Goal: Find specific page/section

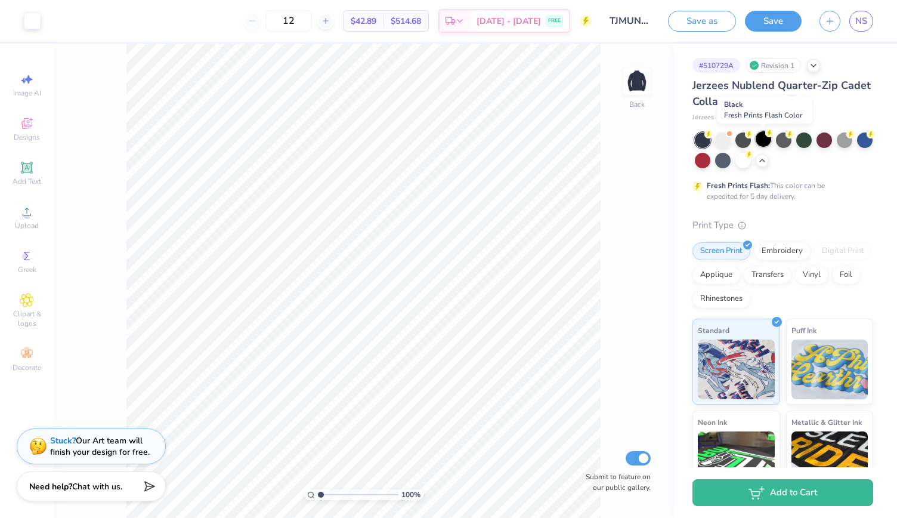
click at [763, 140] on div at bounding box center [763, 139] width 16 height 16
click at [703, 141] on div at bounding box center [703, 140] width 16 height 16
click at [798, 139] on div at bounding box center [804, 139] width 16 height 16
click at [768, 87] on span "Jerzees Nublend Quarter-Zip Cadet Collar Sweatshirt" at bounding box center [781, 93] width 178 height 30
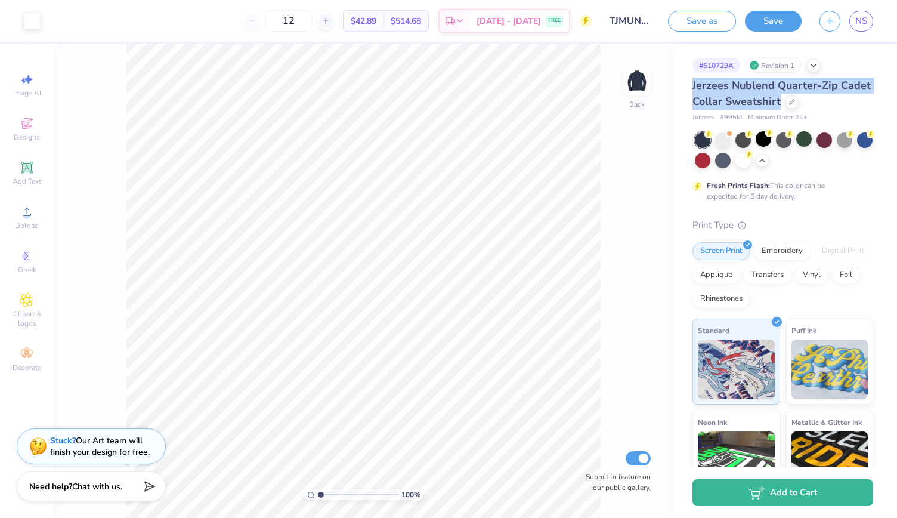
click at [770, 91] on span "Jerzees Nublend Quarter-Zip Cadet Collar Sweatshirt" at bounding box center [781, 93] width 178 height 30
click at [708, 93] on div "Jerzees Nublend Quarter-Zip Cadet Collar Sweatshirt" at bounding box center [782, 94] width 181 height 32
click at [795, 103] on icon at bounding box center [792, 101] width 6 height 6
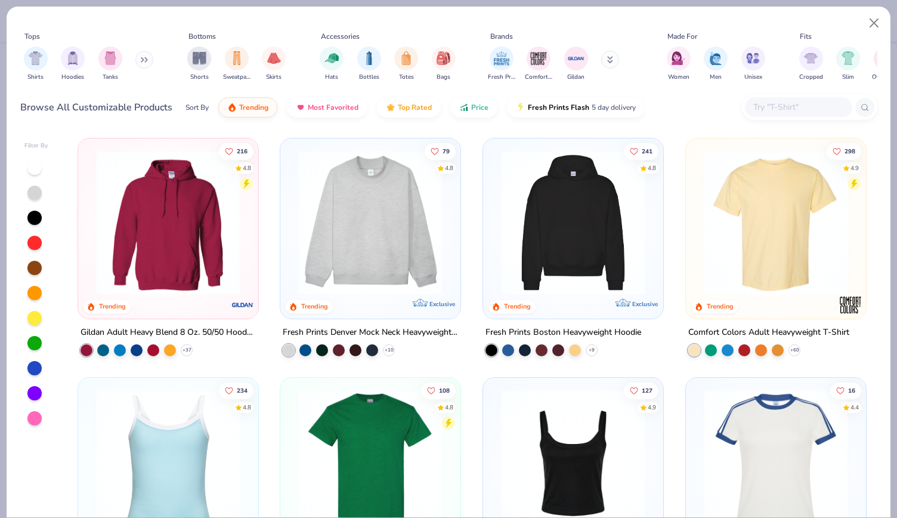
click at [782, 100] on div at bounding box center [798, 107] width 107 height 20
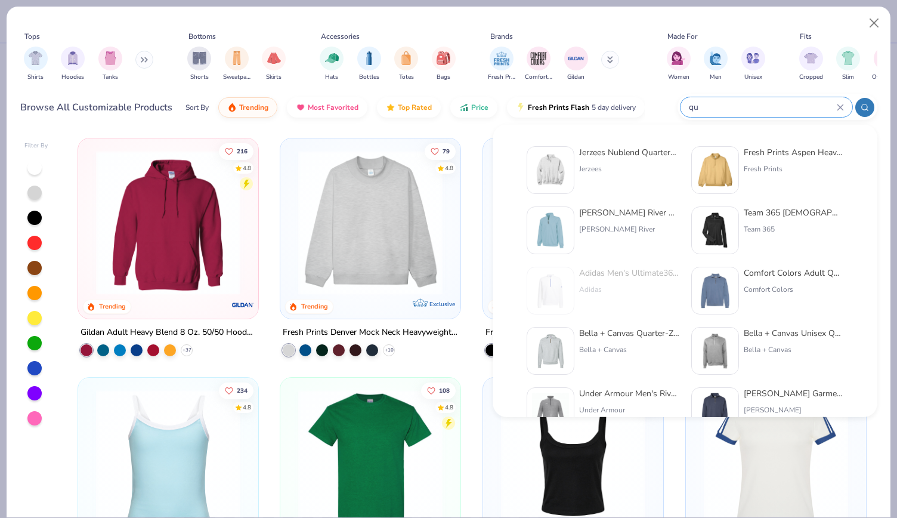
type input "q"
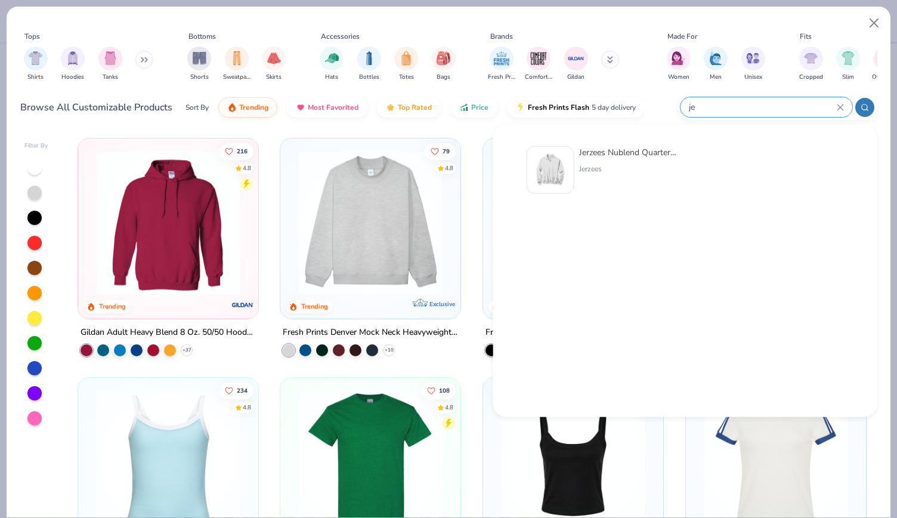
type input "j"
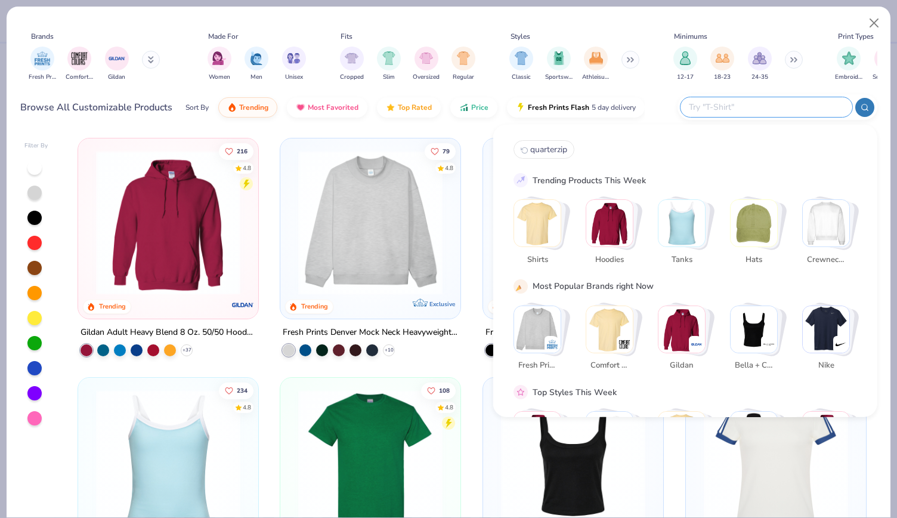
scroll to position [0, 552]
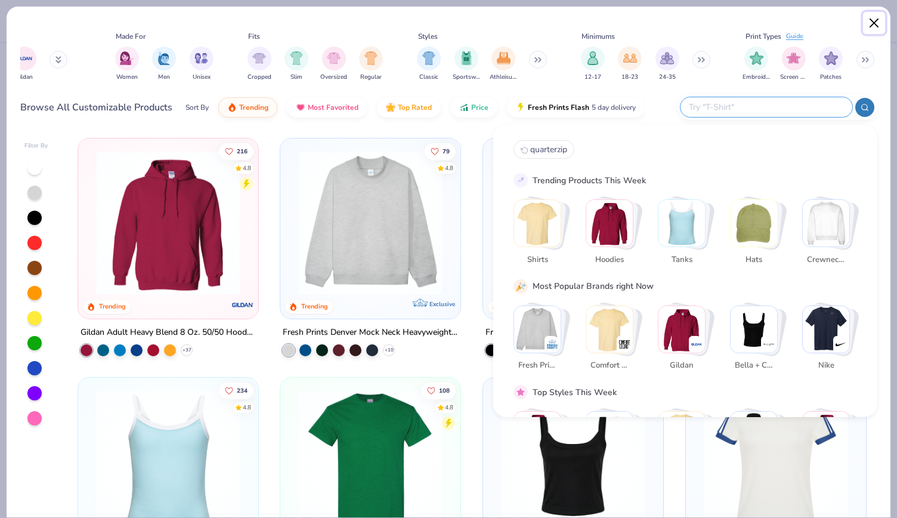
click at [882, 23] on button "Close" at bounding box center [874, 23] width 23 height 23
